Goal: Obtain resource: Download file/media

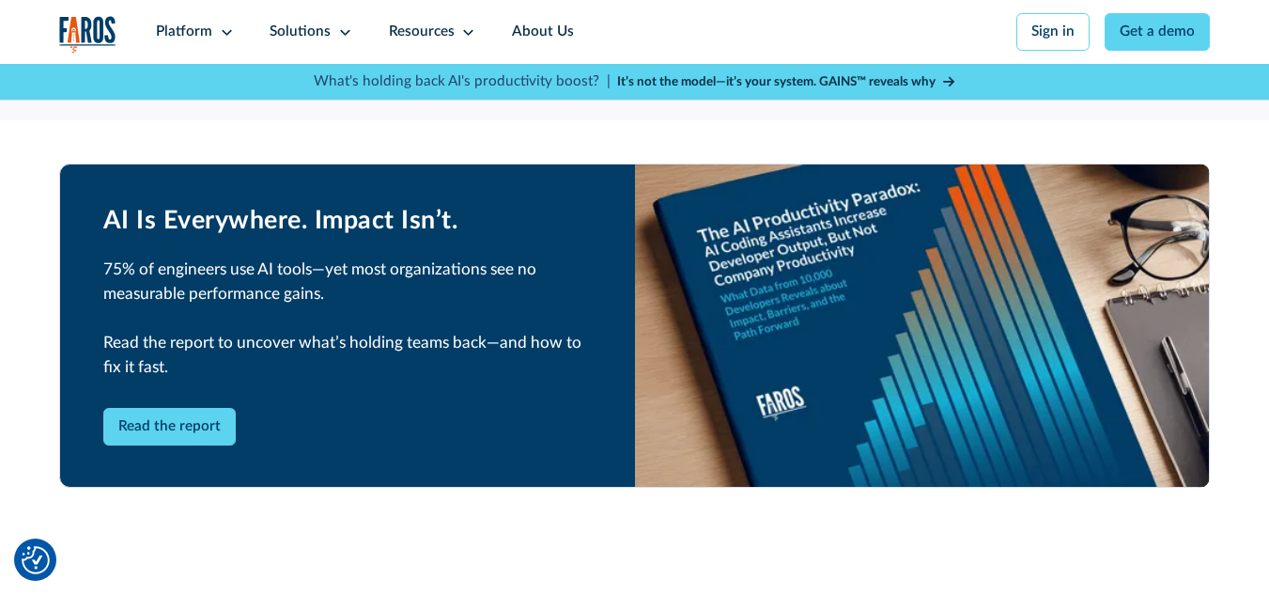
scroll to position [3382, 0]
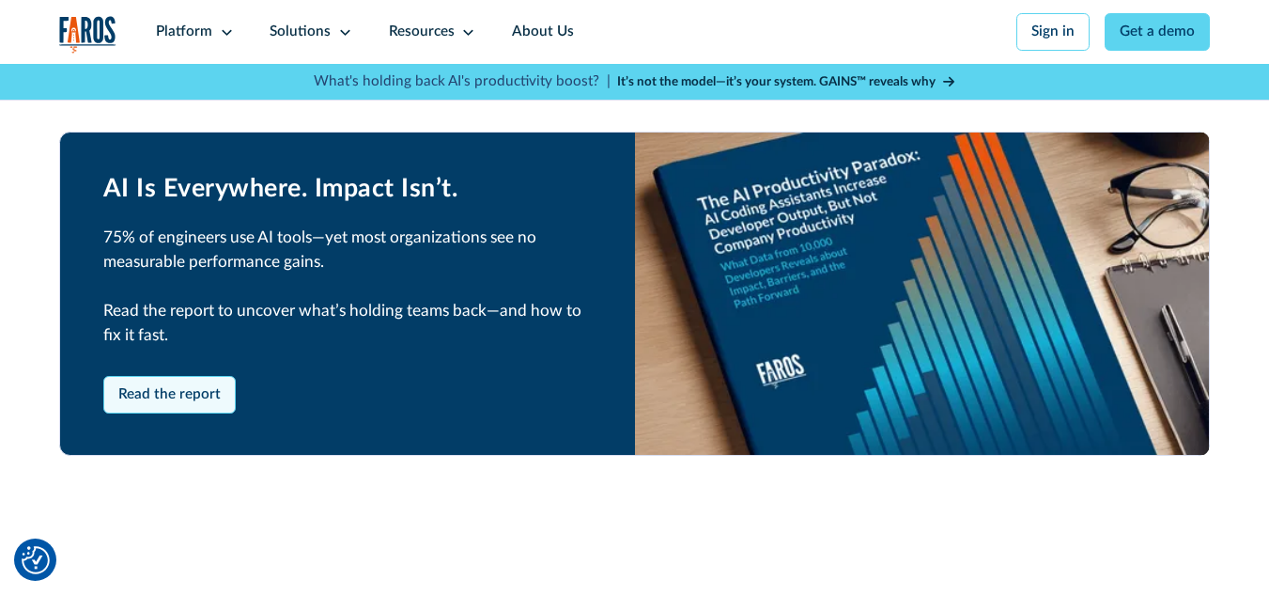
click at [132, 411] on link "Read the report" at bounding box center [169, 395] width 133 height 38
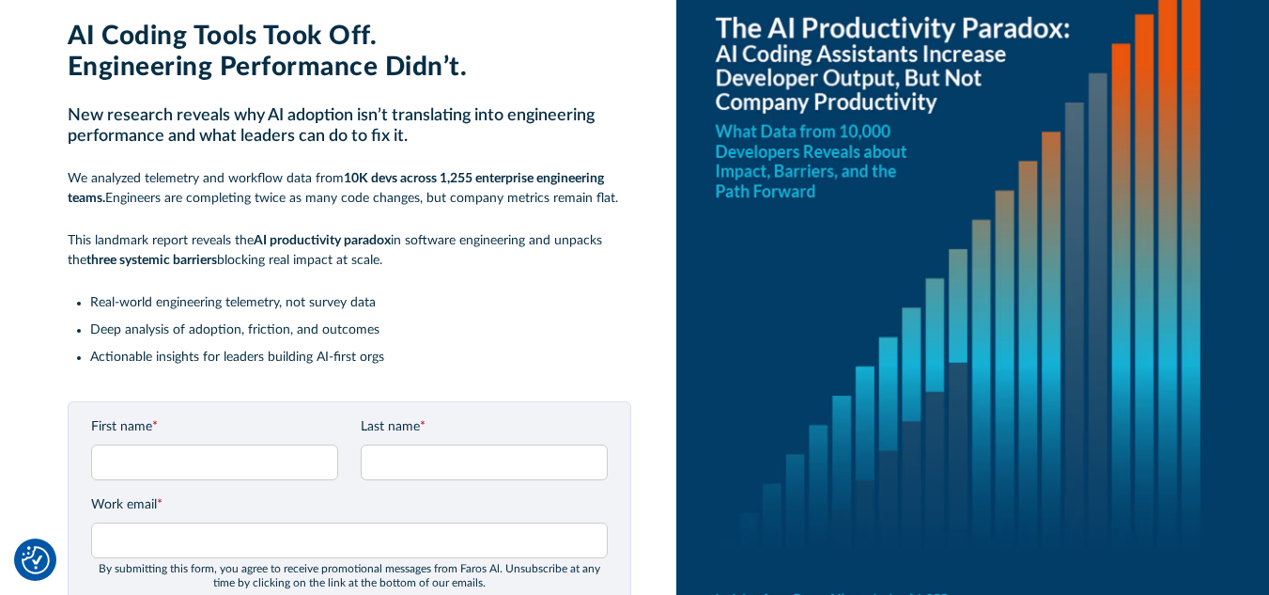
scroll to position [188, 0]
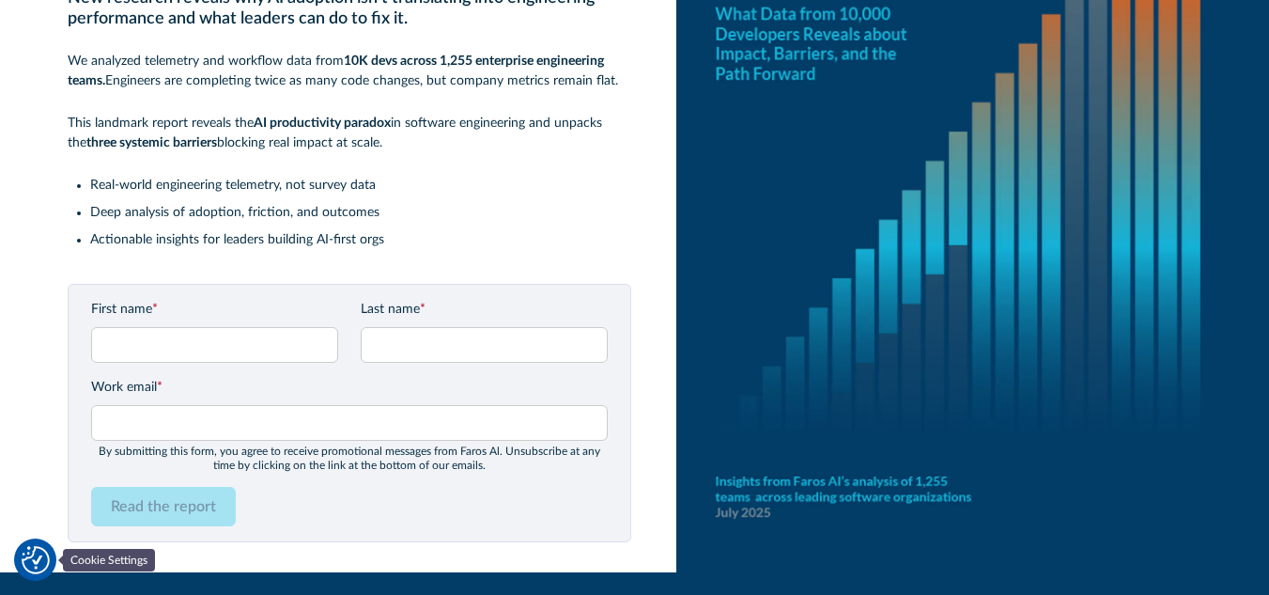
click at [28, 565] on img "Cookie Settings" at bounding box center [36, 560] width 28 height 28
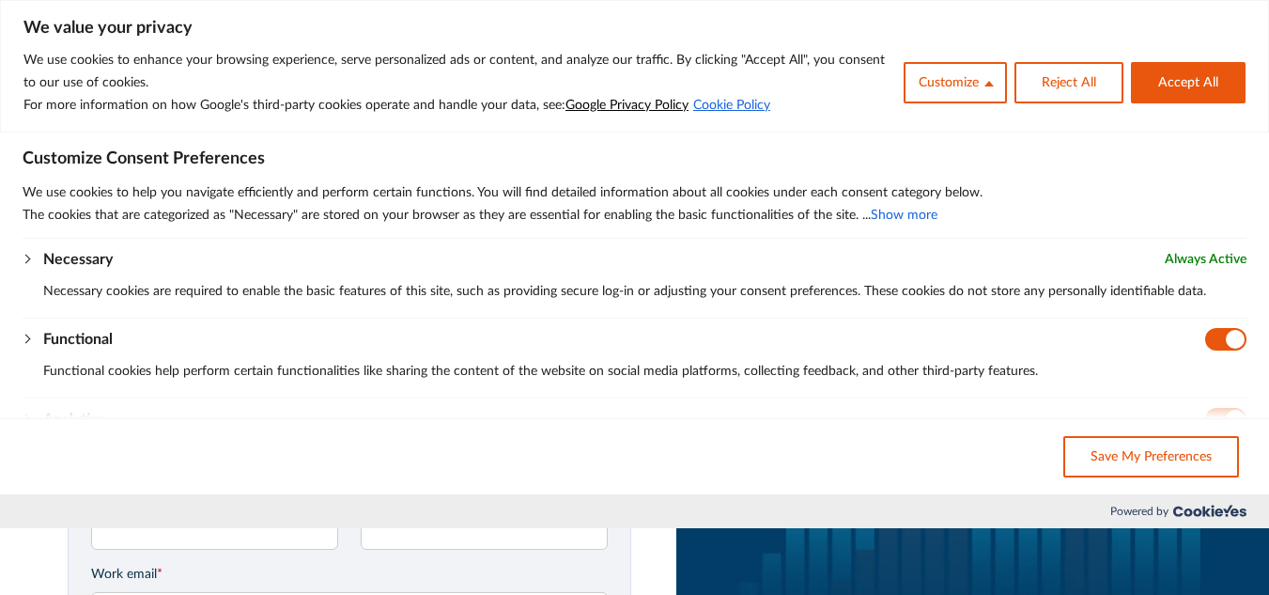
scroll to position [0, 0]
click at [1208, 70] on button "Accept All" at bounding box center [1188, 82] width 115 height 41
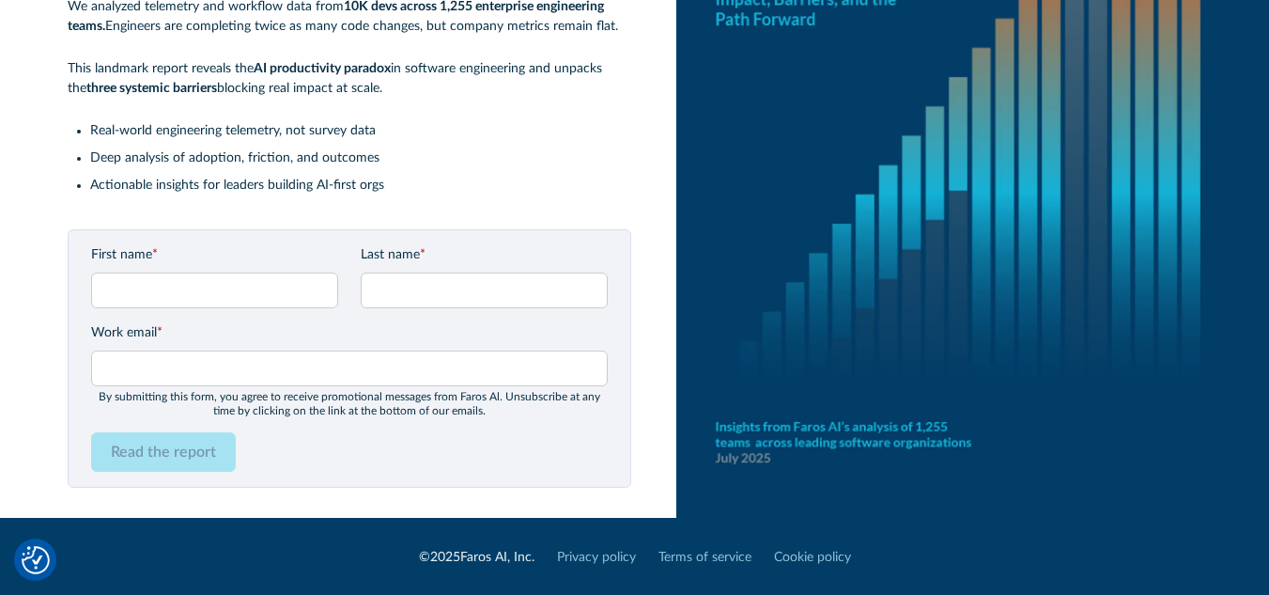
scroll to position [245, 0]
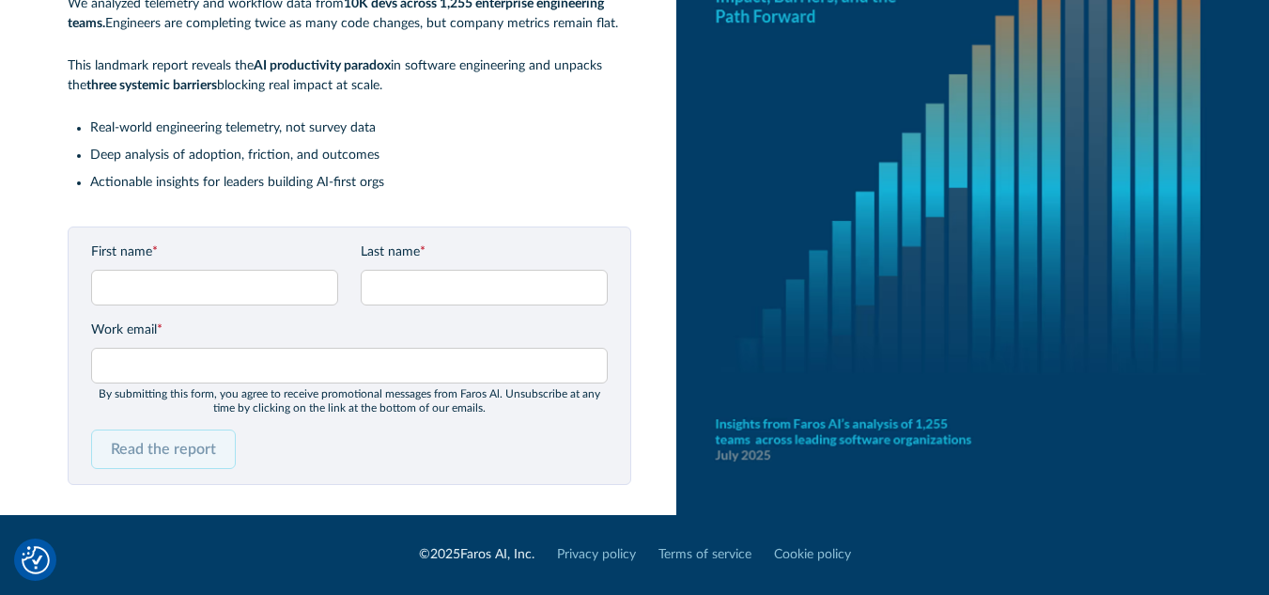
click at [133, 435] on input "Read the report" at bounding box center [163, 448] width 145 height 39
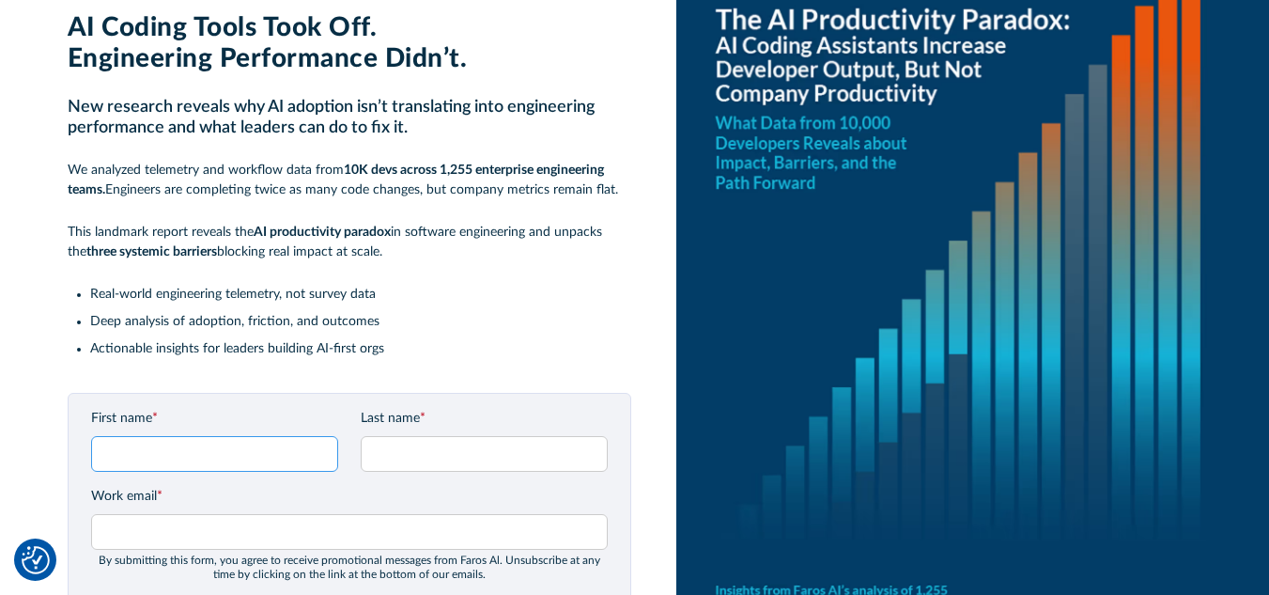
scroll to position [188, 0]
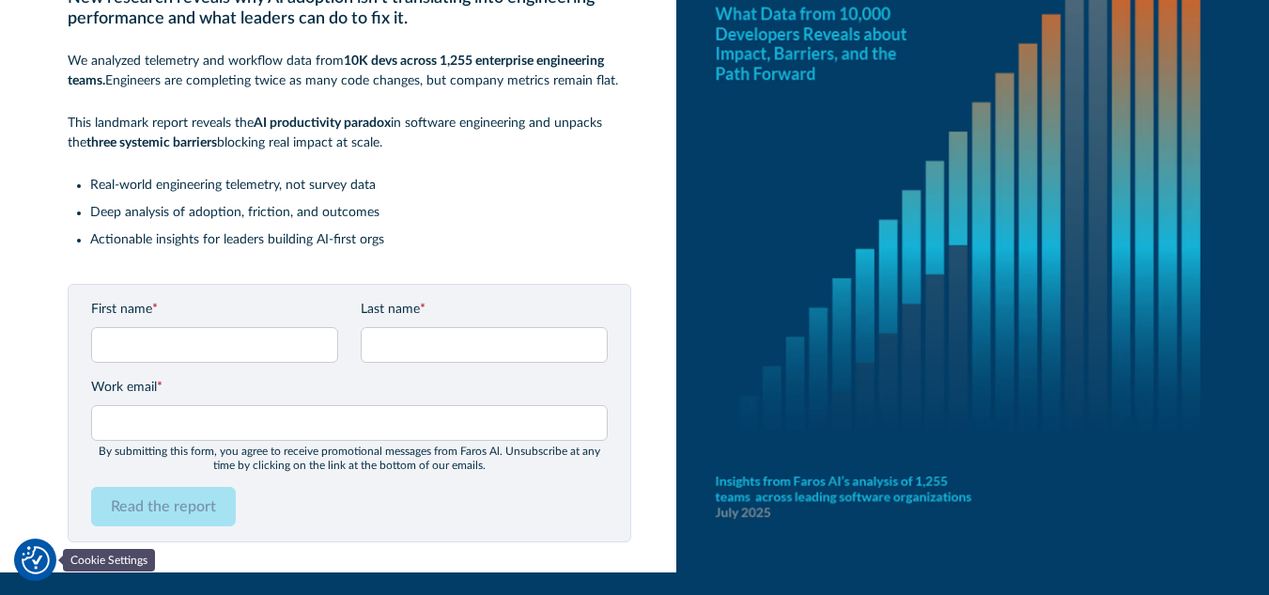
click at [39, 565] on img "Cookie Settings" at bounding box center [36, 560] width 28 height 28
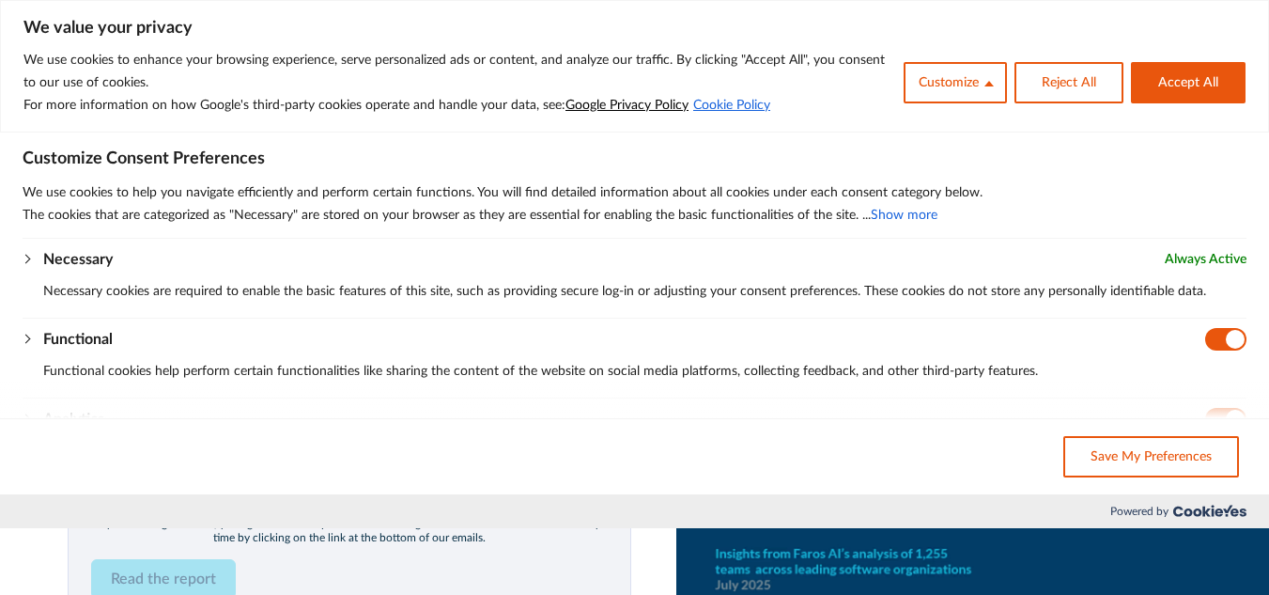
scroll to position [0, 0]
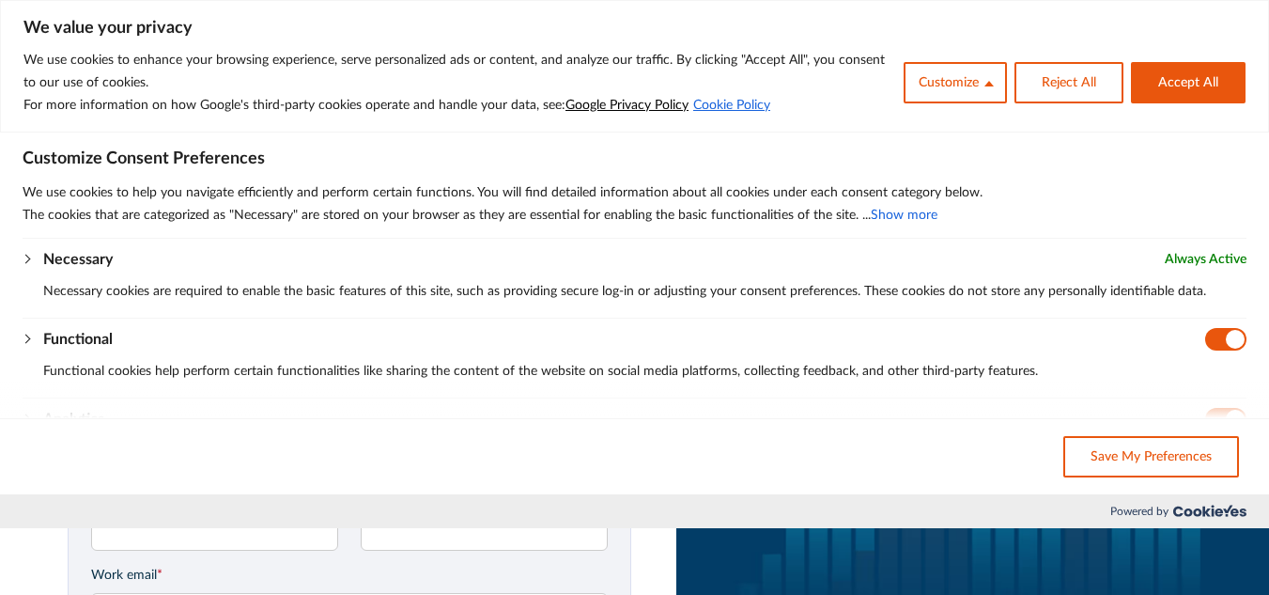
click at [917, 214] on button "Show more" at bounding box center [904, 215] width 67 height 23
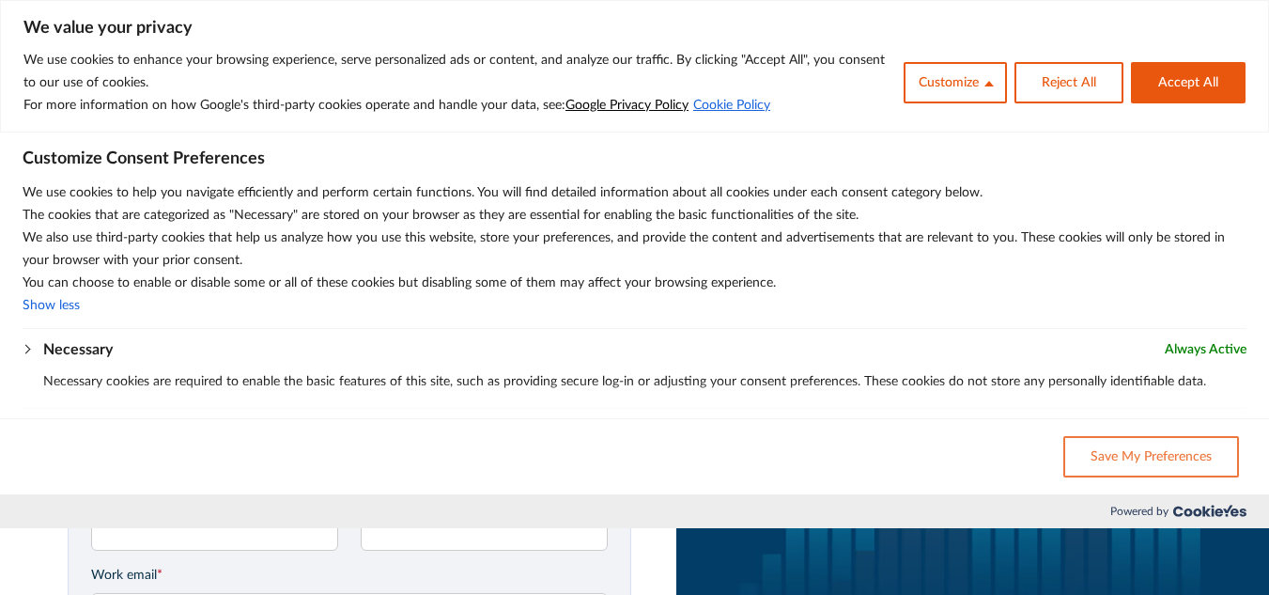
click at [1150, 458] on button "Save My Preferences" at bounding box center [1151, 456] width 176 height 41
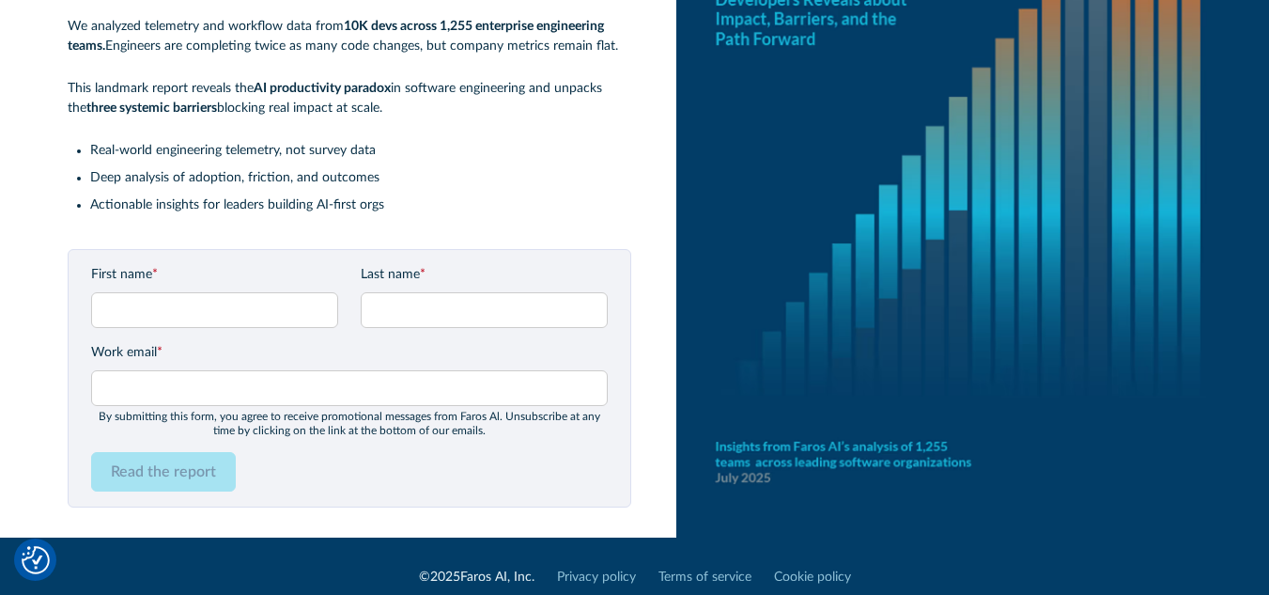
scroll to position [245, 0]
